Goal: Transaction & Acquisition: Purchase product/service

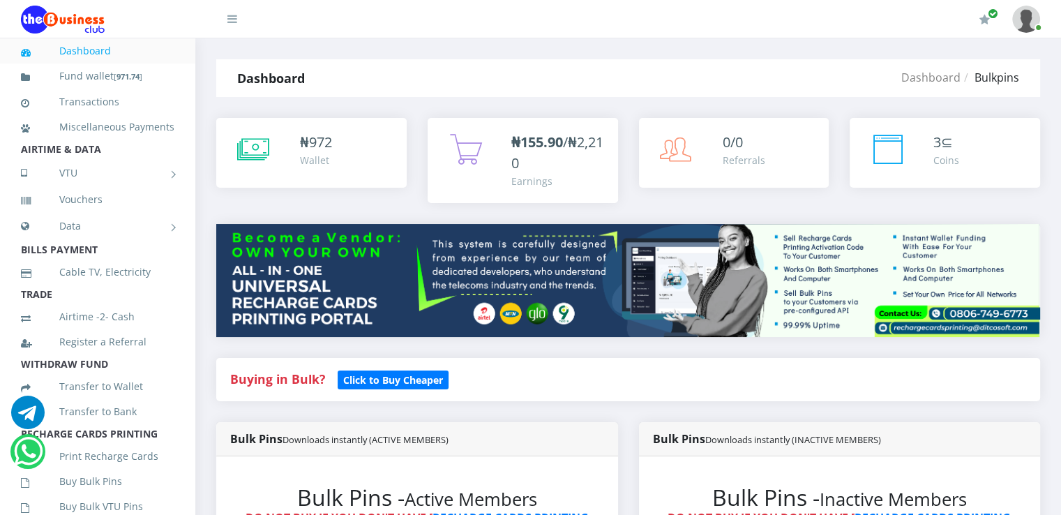
scroll to position [449, 0]
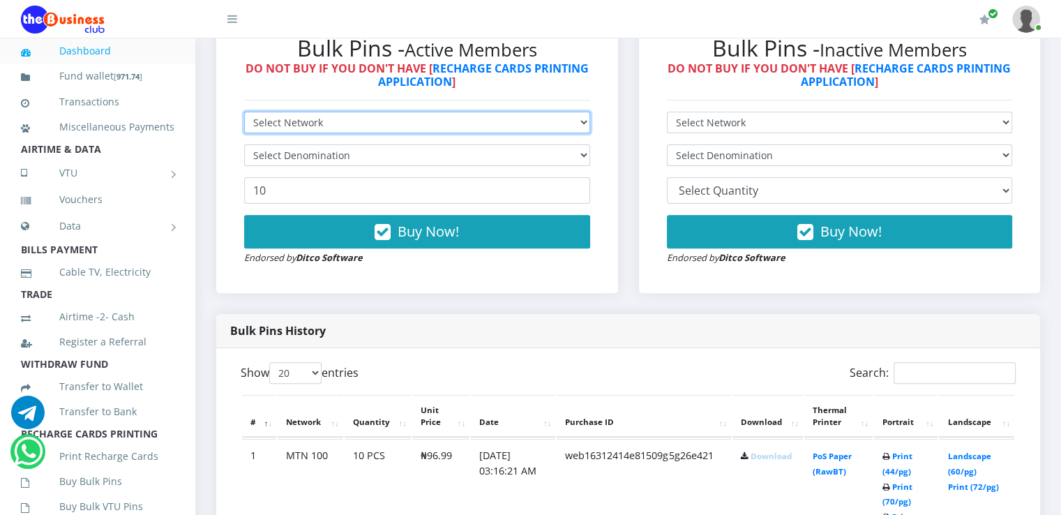
click at [462, 121] on select "Select Network MTN Globacom 9Mobile Airtel" at bounding box center [417, 123] width 346 height 22
click at [244, 112] on select "Select Network MTN Globacom 9Mobile Airtel" at bounding box center [417, 123] width 346 height 22
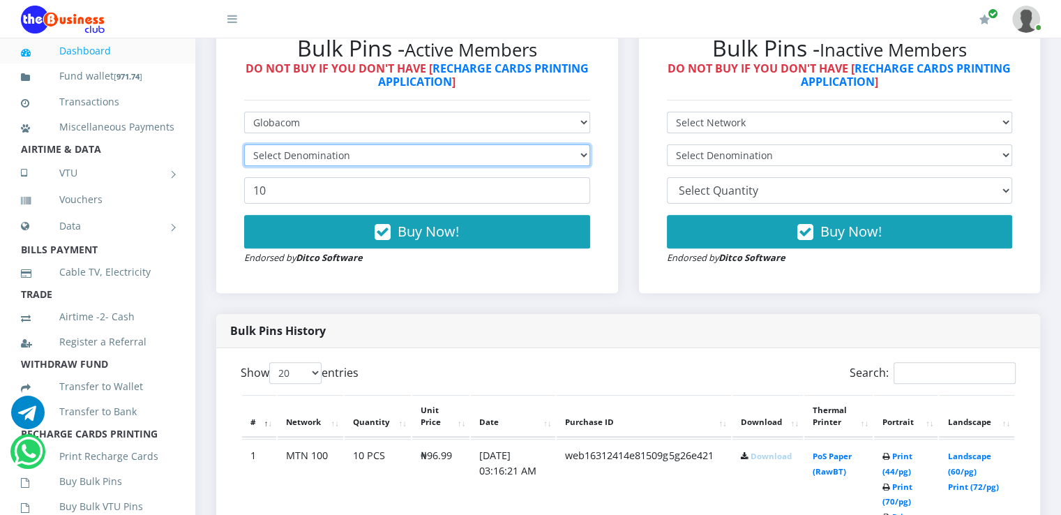
click at [343, 155] on select "Select Denomination" at bounding box center [417, 155] width 346 height 22
click at [244, 144] on select "Select Denomination" at bounding box center [417, 155] width 346 height 22
click at [326, 156] on select "Select Denomination" at bounding box center [417, 155] width 346 height 22
click at [565, 160] on select "Select Denomination" at bounding box center [417, 155] width 346 height 22
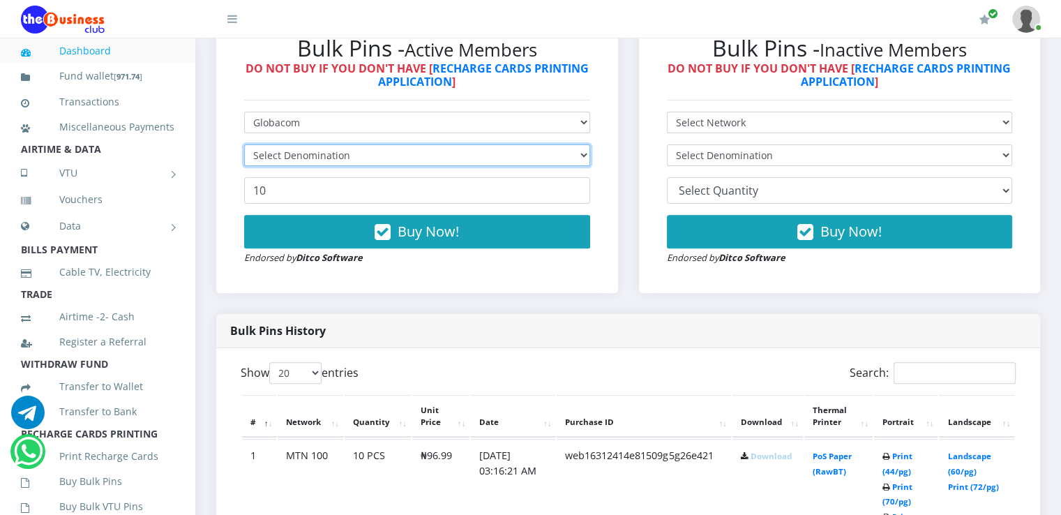
click at [588, 150] on select "Select Denomination" at bounding box center [417, 155] width 346 height 22
click at [588, 151] on select "Select Denomination" at bounding box center [417, 155] width 346 height 22
click at [588, 150] on select "Select Denomination" at bounding box center [417, 155] width 346 height 22
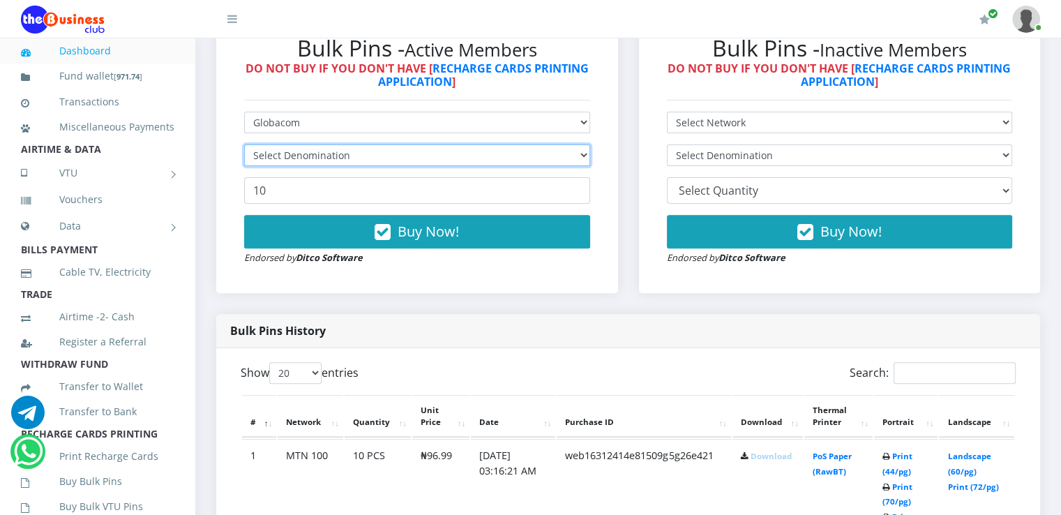
click at [588, 150] on select "Select Denomination" at bounding box center [417, 155] width 346 height 22
click at [614, 165] on div "Bulk Pins - Active Members DO NOT BUY IF YOU DON'T HAVE [ RECHARGE CARDS PRINTI…" at bounding box center [417, 150] width 402 height 286
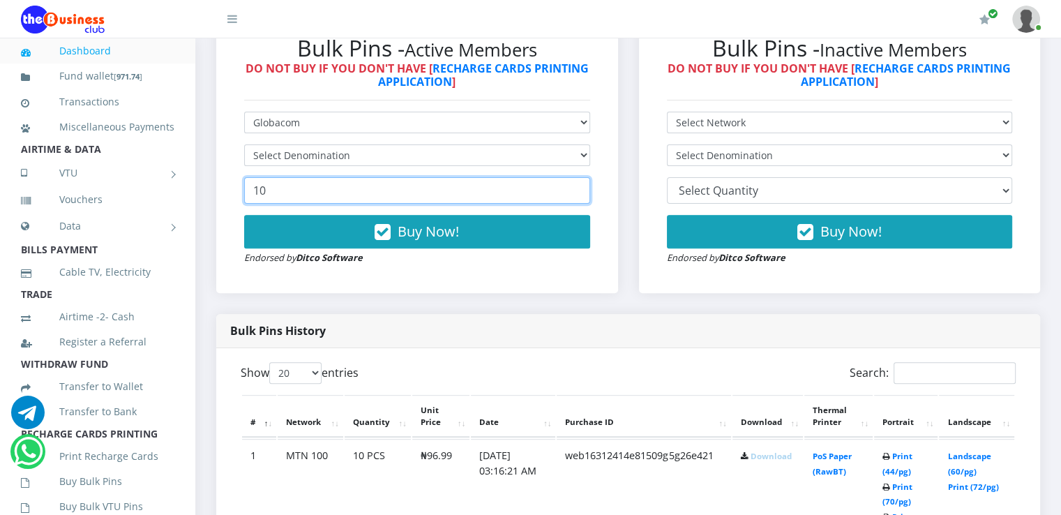
click at [331, 177] on input "10" at bounding box center [417, 190] width 346 height 26
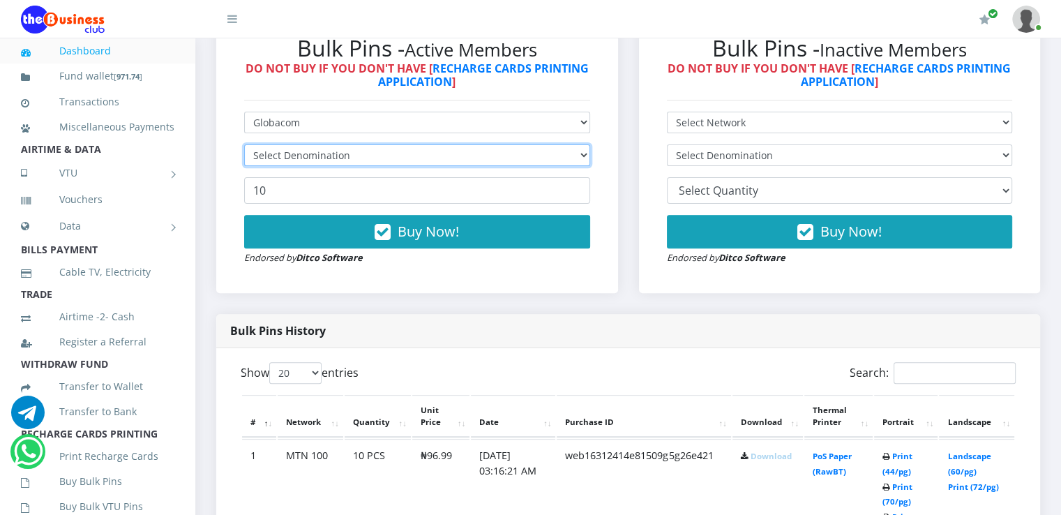
click at [331, 154] on select "Select Denomination" at bounding box center [417, 155] width 346 height 22
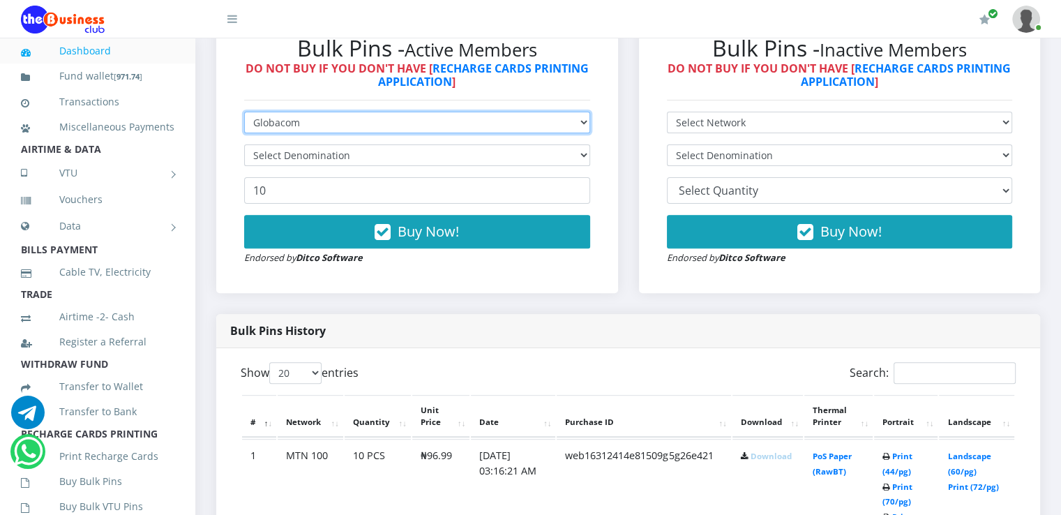
click at [428, 129] on select "Select Network MTN Globacom 9Mobile Airtel" at bounding box center [417, 123] width 346 height 22
select select "MTN"
click at [244, 112] on select "Select Network MTN Globacom 9Mobile Airtel" at bounding box center [417, 123] width 346 height 22
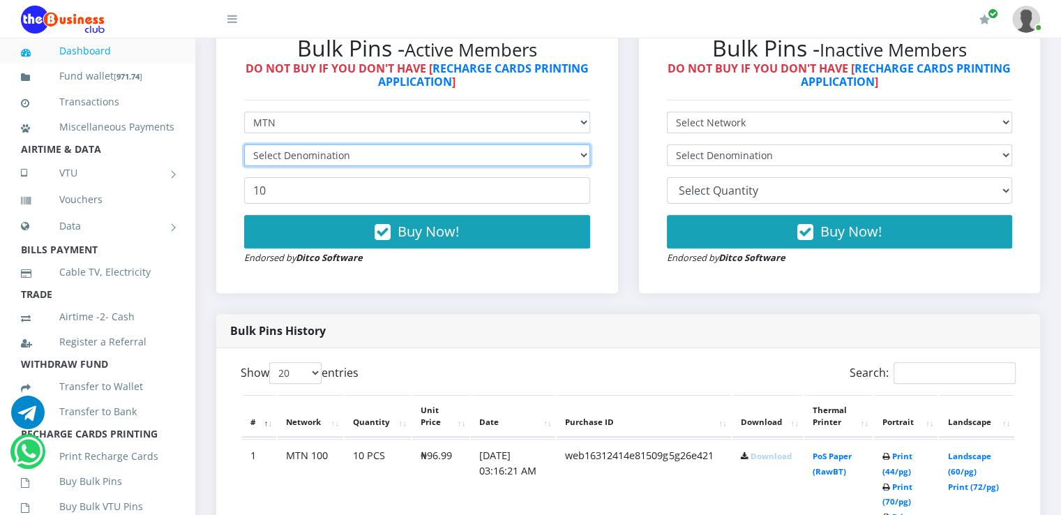
click at [402, 162] on select "Select Denomination" at bounding box center [417, 155] width 346 height 22
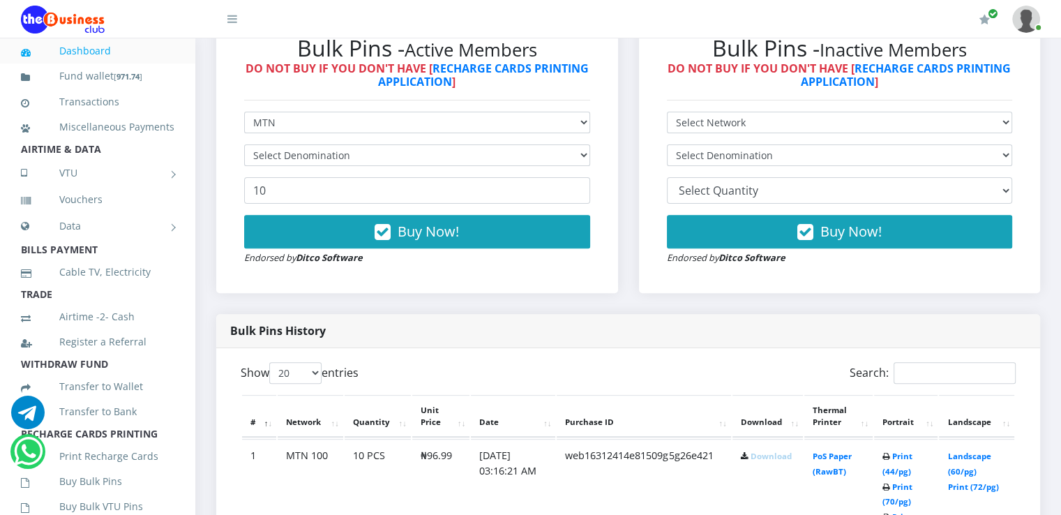
click at [611, 206] on div "Bulk Pins - Active Members DO NOT BUY IF YOU DON'T HAVE [ RECHARGE CARDS PRINTI…" at bounding box center [417, 150] width 402 height 286
click at [548, 192] on input "10" at bounding box center [417, 190] width 346 height 26
type input "10"
click at [542, 154] on select "Select Denomination" at bounding box center [417, 155] width 346 height 22
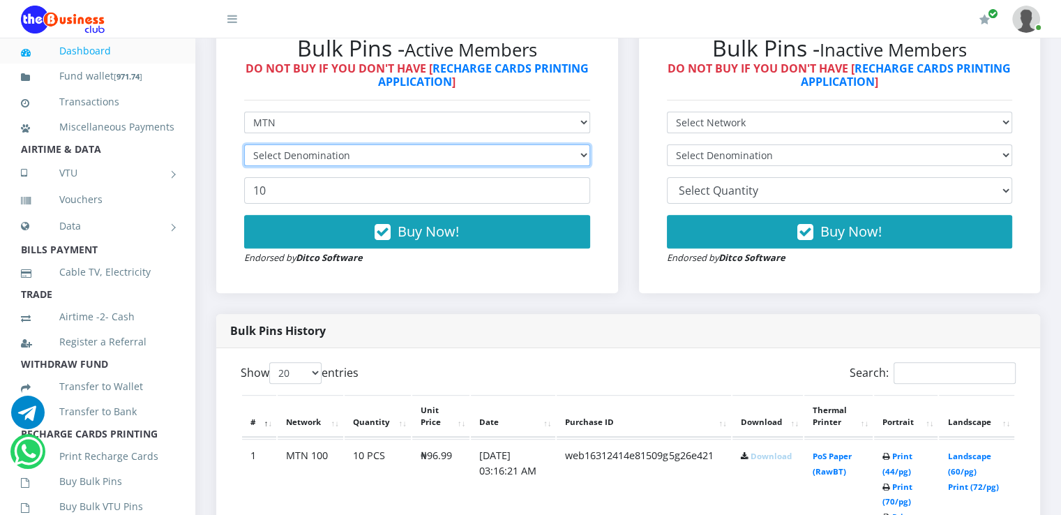
click at [244, 144] on select "Select Denomination" at bounding box center [417, 155] width 346 height 22
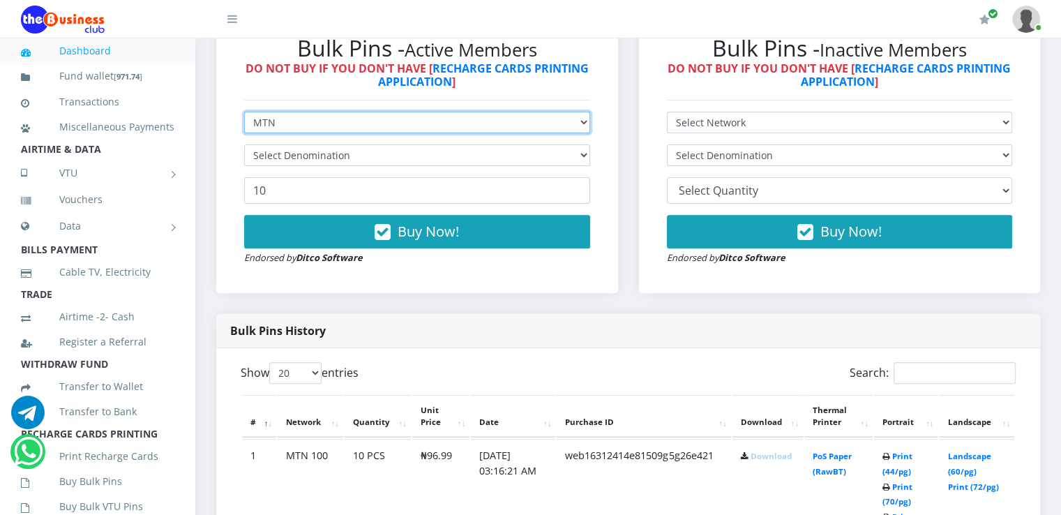
click at [416, 117] on select "Select Network MTN Globacom 9Mobile Airtel" at bounding box center [417, 123] width 346 height 22
select select "Glo"
click at [244, 112] on select "Select Network MTN Globacom 9Mobile Airtel" at bounding box center [417, 123] width 346 height 22
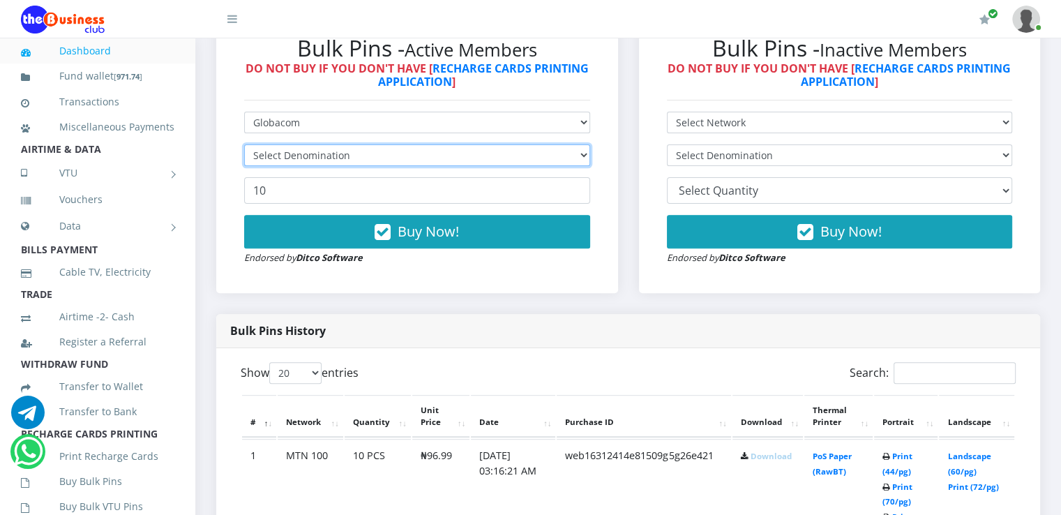
click at [344, 164] on select "Select Denomination" at bounding box center [417, 155] width 346 height 22
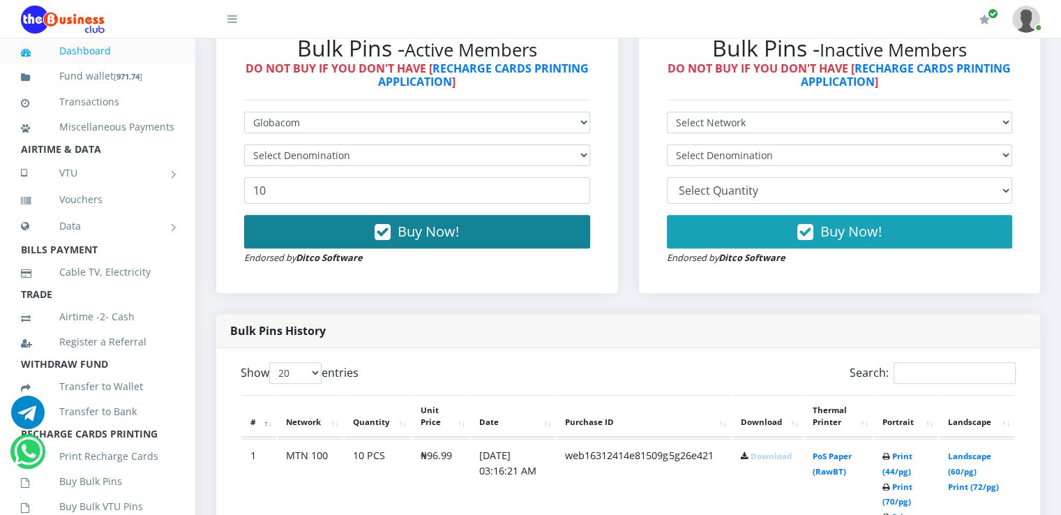
click at [326, 229] on button "Buy Now!" at bounding box center [417, 231] width 346 height 33
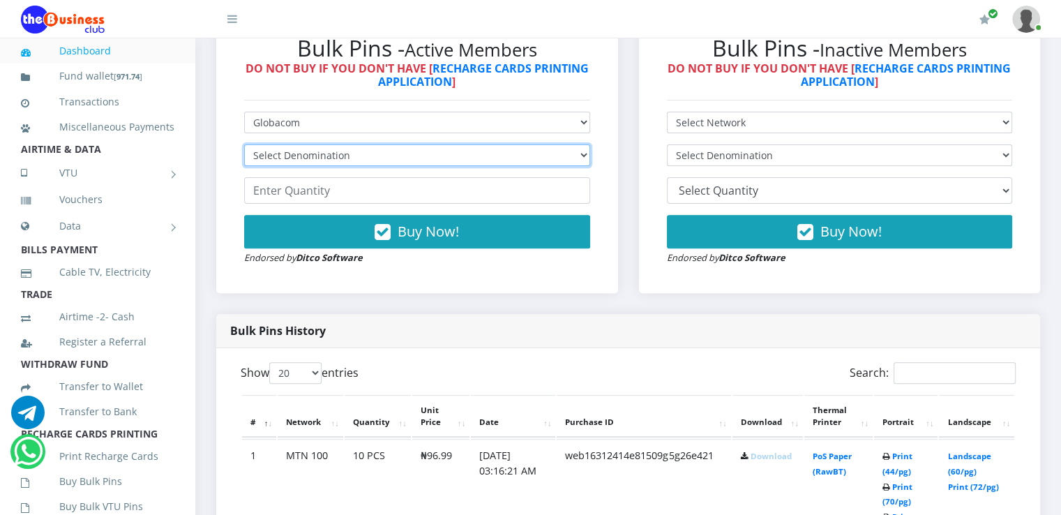
click at [443, 156] on select "Select Denomination MTN NGN100 - ₦96.99 MTN NGN200 - ₦193.98 MTN NGN400 - ₦387.…" at bounding box center [417, 155] width 346 height 22
click at [548, 107] on div "Bulk Pins - Active Members DO NOT BUY IF YOU DON'T HAVE [ RECHARGE CARDS PRINTI…" at bounding box center [417, 150] width 374 height 258
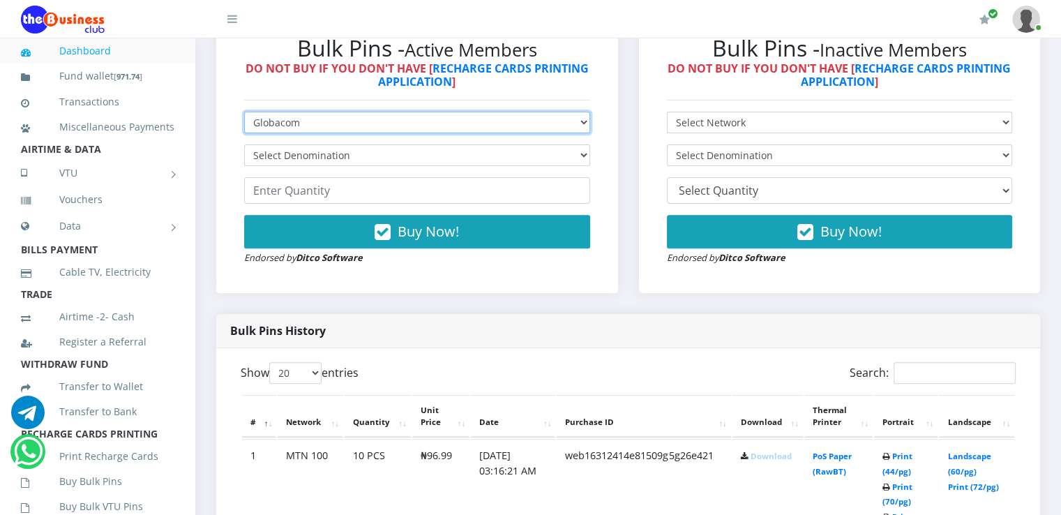
click at [568, 121] on select "Select Network MTN Globacom 9Mobile Airtel" at bounding box center [417, 123] width 346 height 22
click at [244, 112] on select "Select Network MTN Globacom 9Mobile Airtel" at bounding box center [417, 123] width 346 height 22
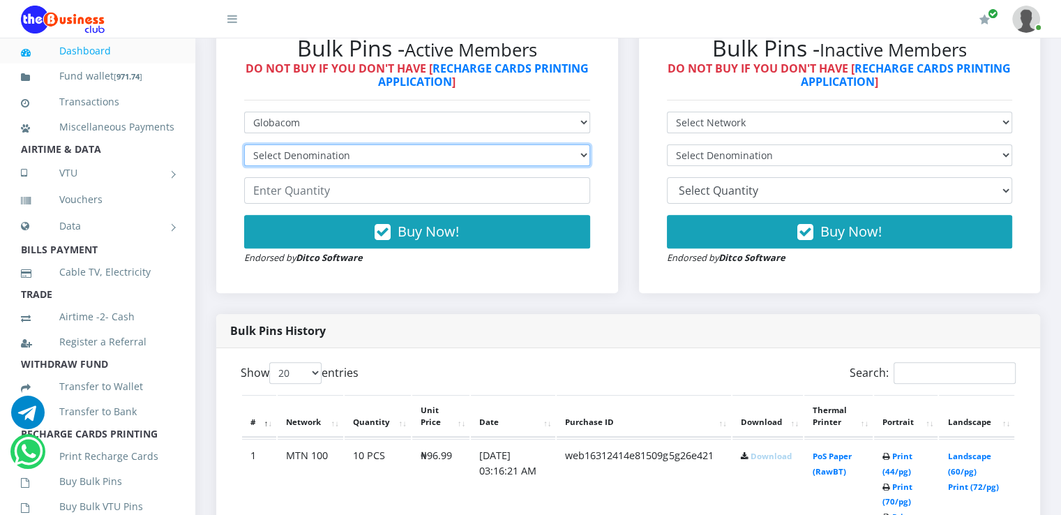
click at [471, 155] on select "Select Denomination MTN NGN100 - ₦96.99 MTN NGN200 - ₦193.98 MTN NGN400 - ₦387.…" at bounding box center [417, 155] width 346 height 22
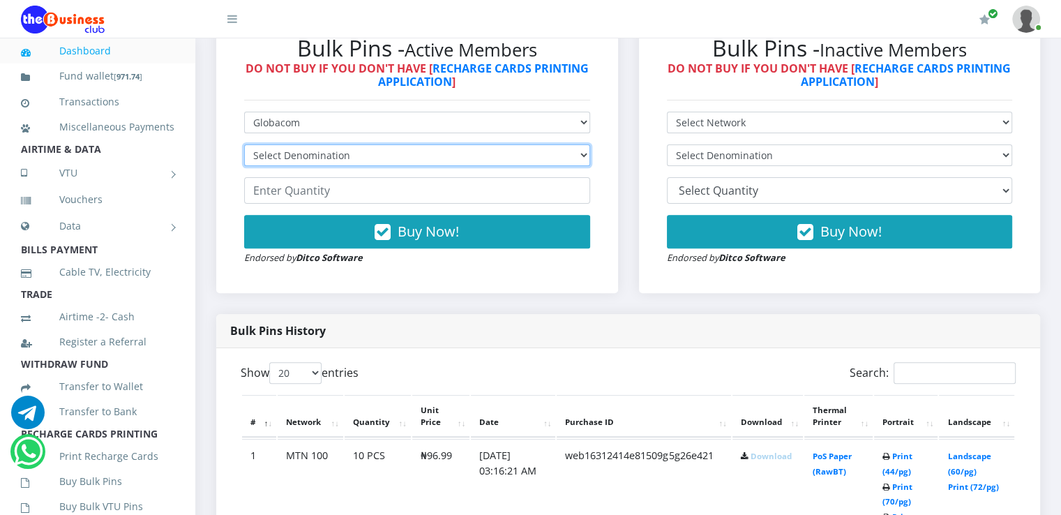
click at [471, 155] on select "Select Denomination MTN NGN100 - ₦96.99 MTN NGN200 - ₦193.98 MTN NGN400 - ₦387.…" at bounding box center [417, 155] width 346 height 22
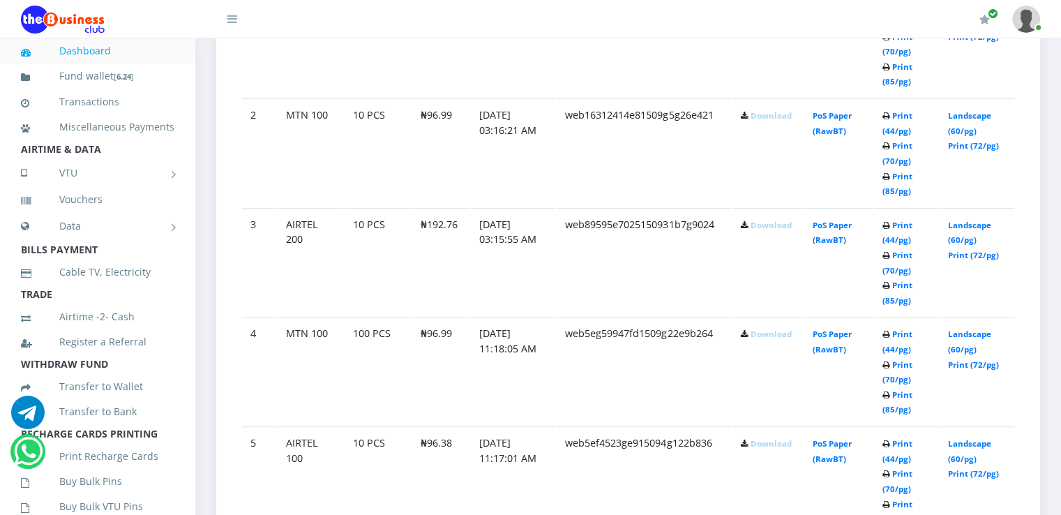
scroll to position [449, 0]
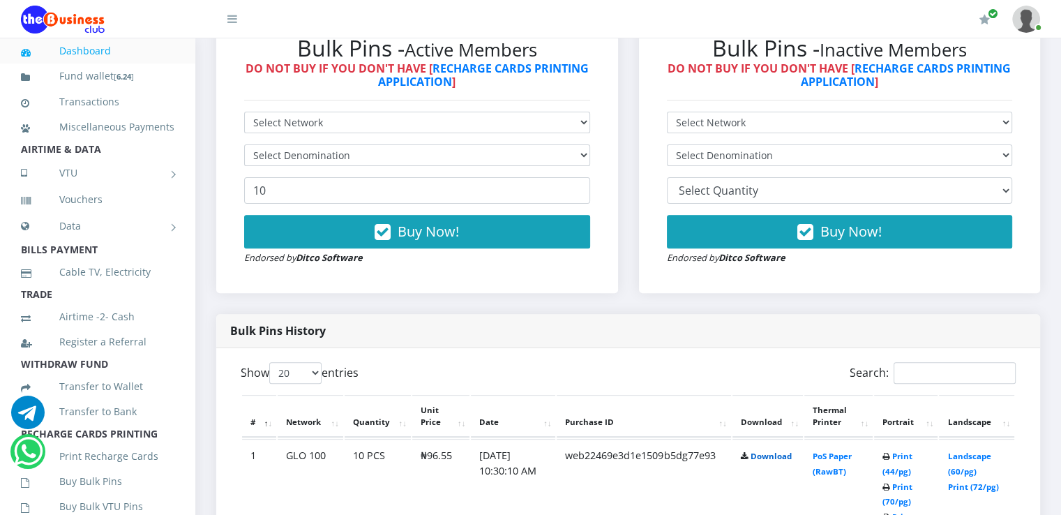
click at [759, 455] on link "Download" at bounding box center [770, 455] width 41 height 10
